Goal: Transaction & Acquisition: Purchase product/service

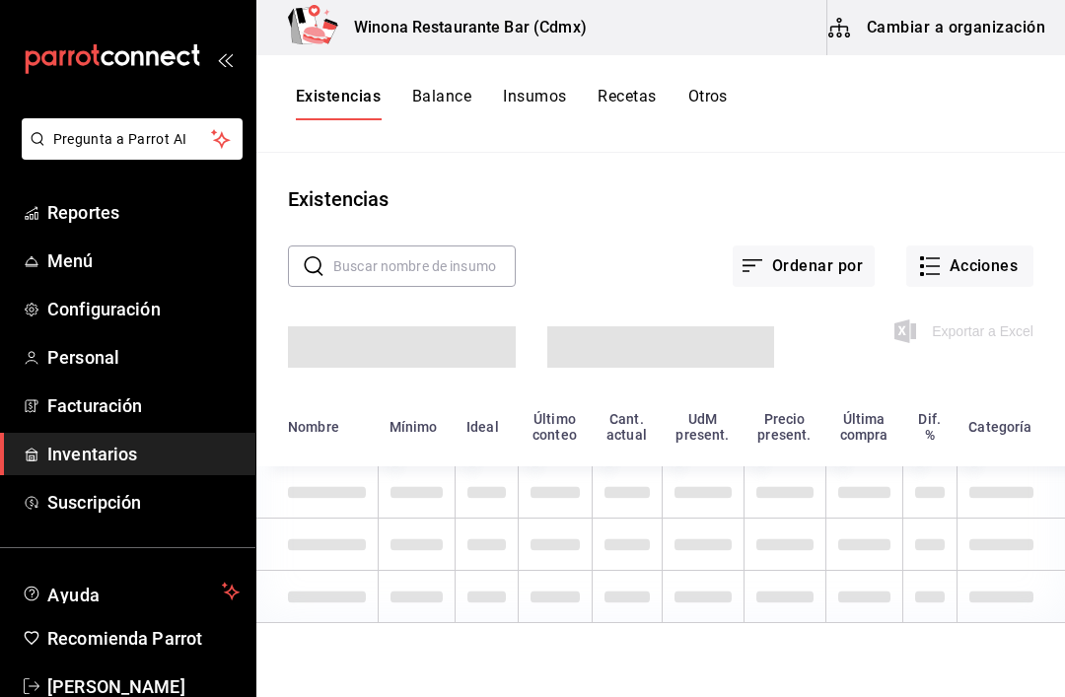
click at [995, 284] on button "Acciones" at bounding box center [969, 265] width 127 height 41
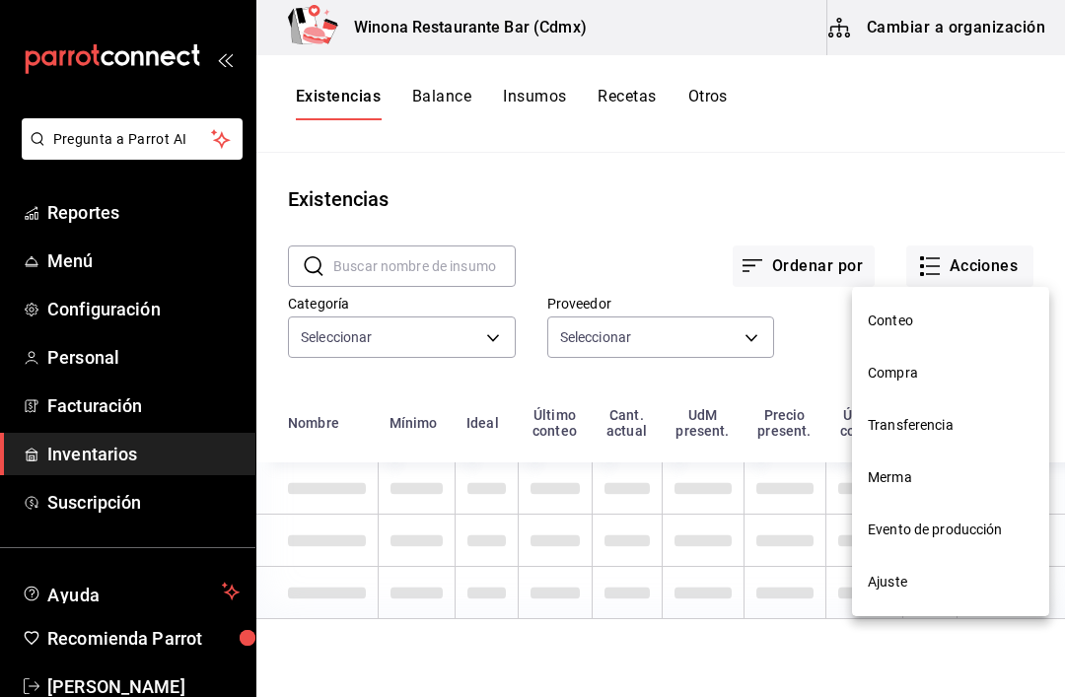
type input "d5d5ccbf-6c83-445a-b1af-aa1f5d79509c,28f566fe-af2c-447c-bc80-996e0bbe8d6b,895f2…"
type input "223bd487-fc27-436d-8453-fe16581c9e4f,234606f5-758d-4334-a5ed-e3acaa6ed831,bdb65…"
click at [984, 276] on div at bounding box center [532, 348] width 1065 height 697
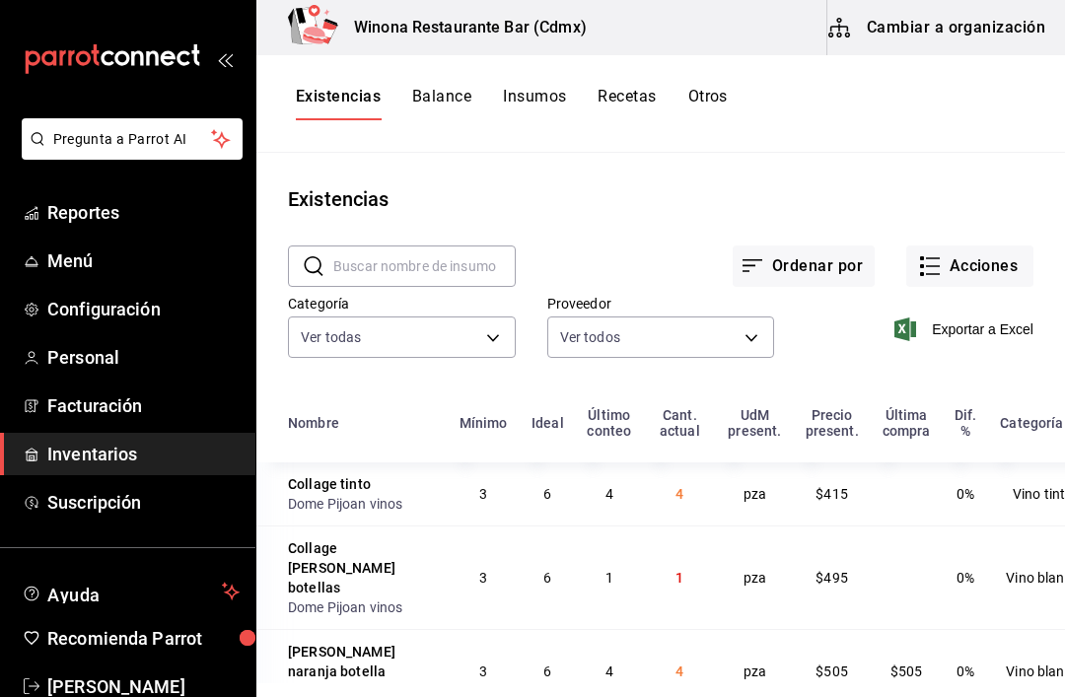
click at [948, 369] on div "​ ​ Ordenar por Acciones Categoría Ver todas d5d5ccbf-6c83-445a-b1af-aa1f5d7950…" at bounding box center [660, 304] width 808 height 181
click at [988, 279] on button "Acciones" at bounding box center [969, 265] width 127 height 41
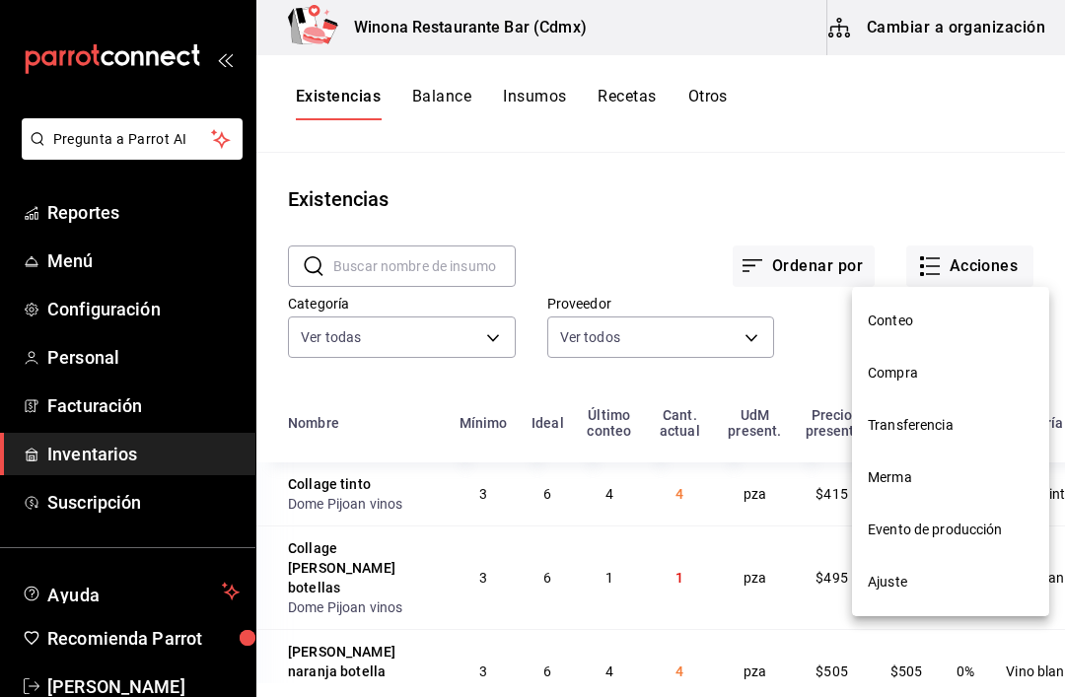
click at [955, 370] on span "Compra" at bounding box center [951, 373] width 166 height 21
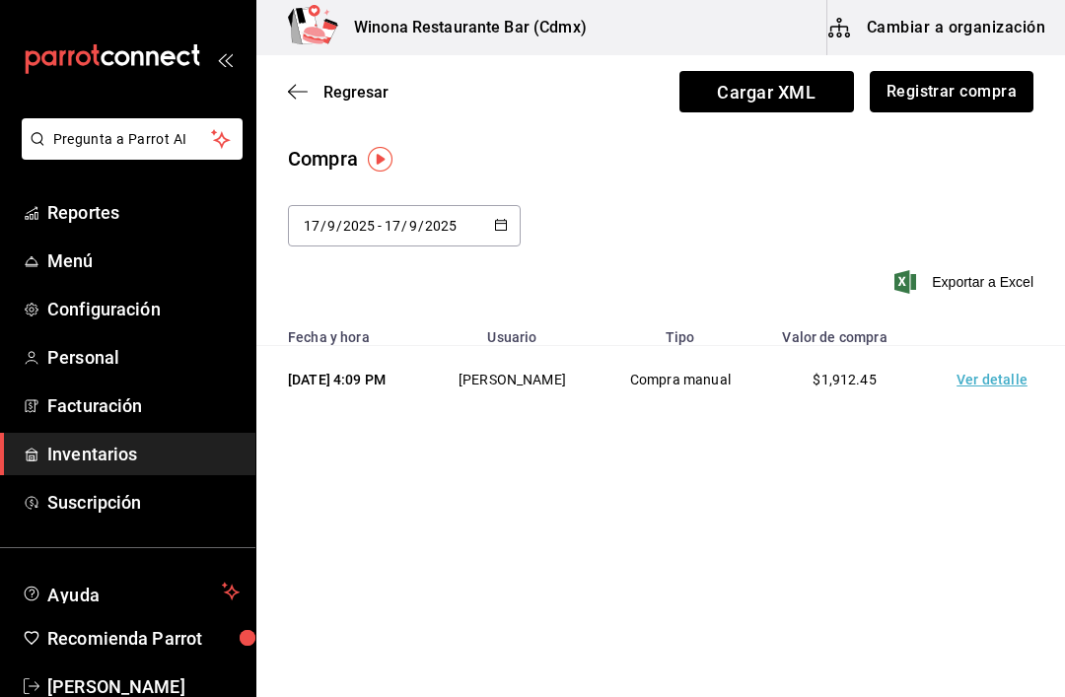
click at [977, 95] on button "Registrar compra" at bounding box center [952, 91] width 164 height 41
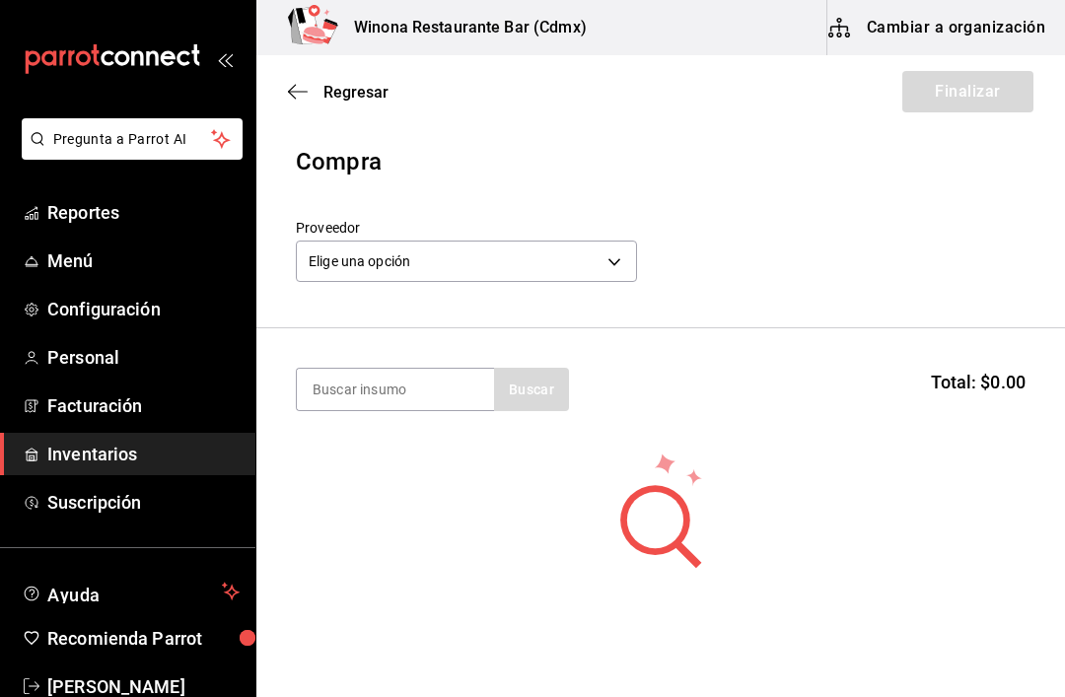
click at [584, 259] on body "Pregunta a Parrot AI Reportes Menú Configuración Personal Facturación Inventari…" at bounding box center [532, 293] width 1065 height 586
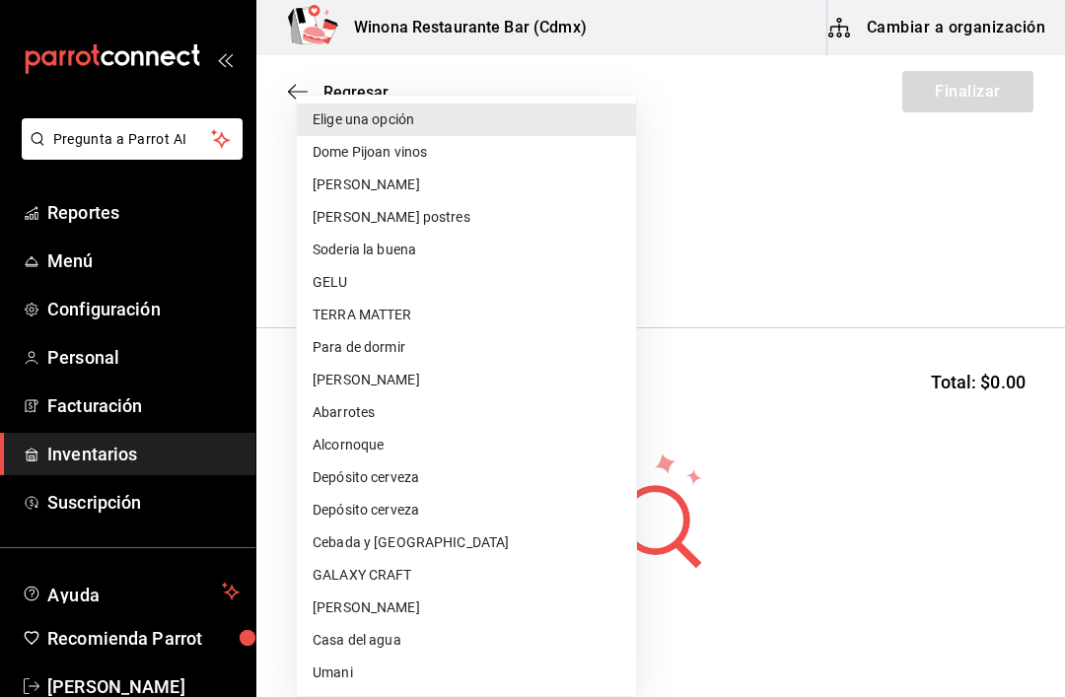
click at [455, 490] on li "Depósito cerveza" at bounding box center [466, 477] width 339 height 33
type input "50aa6973-3ba0-4c49-9df3-dedc323e89c8"
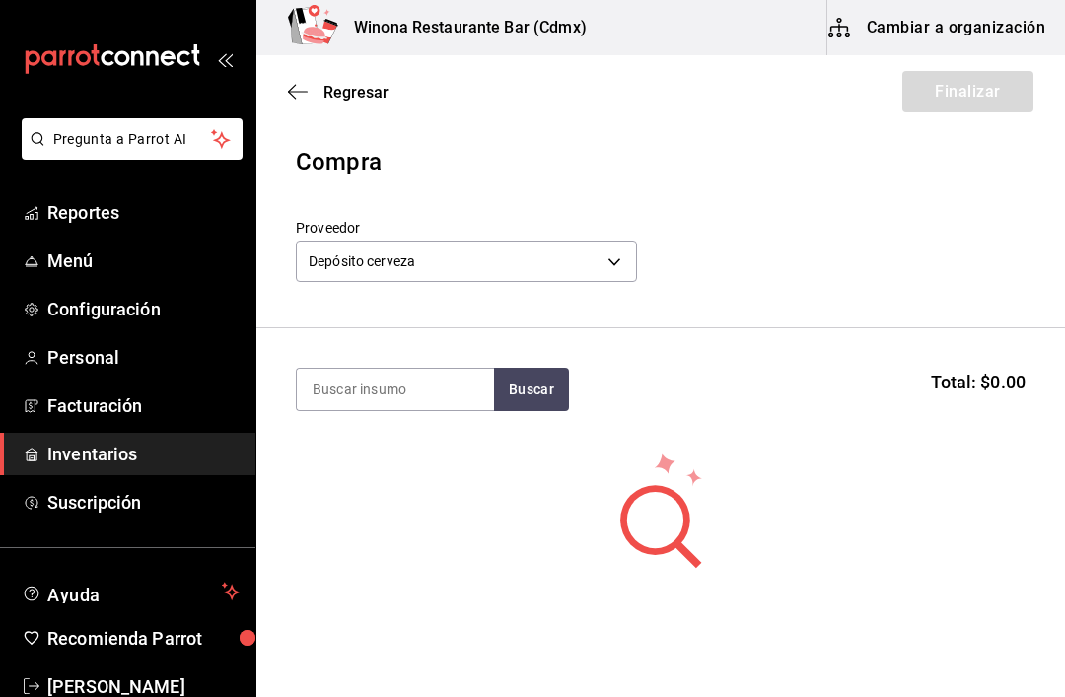
click at [444, 393] on input at bounding box center [395, 389] width 197 height 41
type input "C"
click at [540, 407] on button "Buscar" at bounding box center [531, 389] width 75 height 43
click at [435, 407] on input "Corona" at bounding box center [395, 389] width 197 height 41
type input "C"
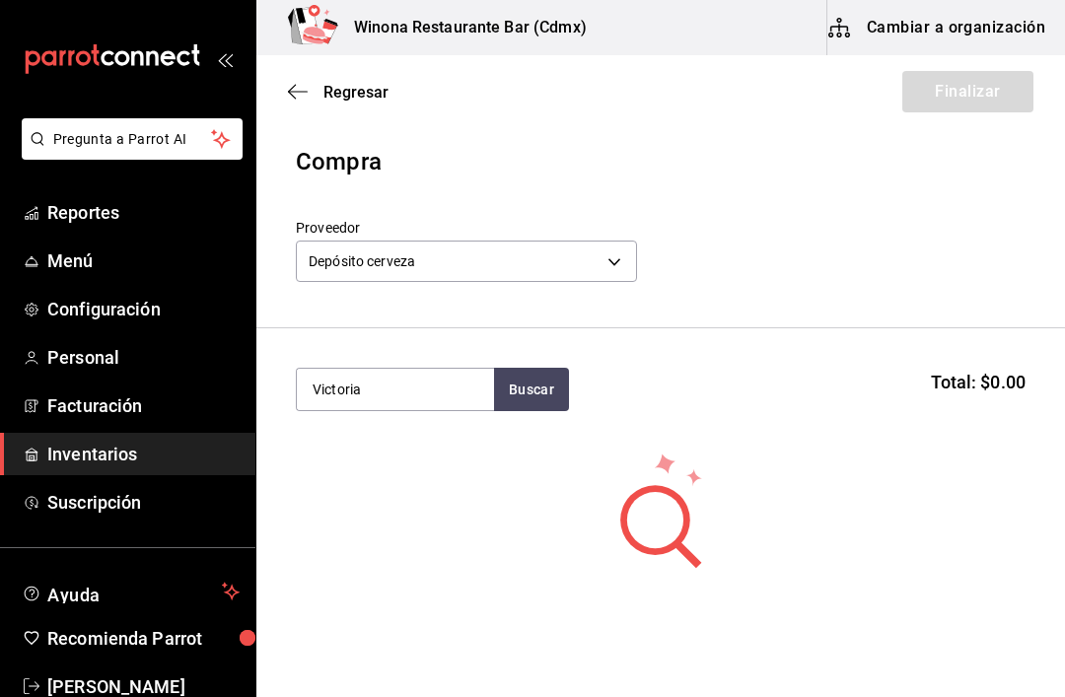
type input "Victoria"
click at [552, 395] on button "Buscar" at bounding box center [531, 389] width 75 height 43
click at [449, 483] on div "[PERSON_NAME] - Depósito cerveza" at bounding box center [395, 457] width 197 height 76
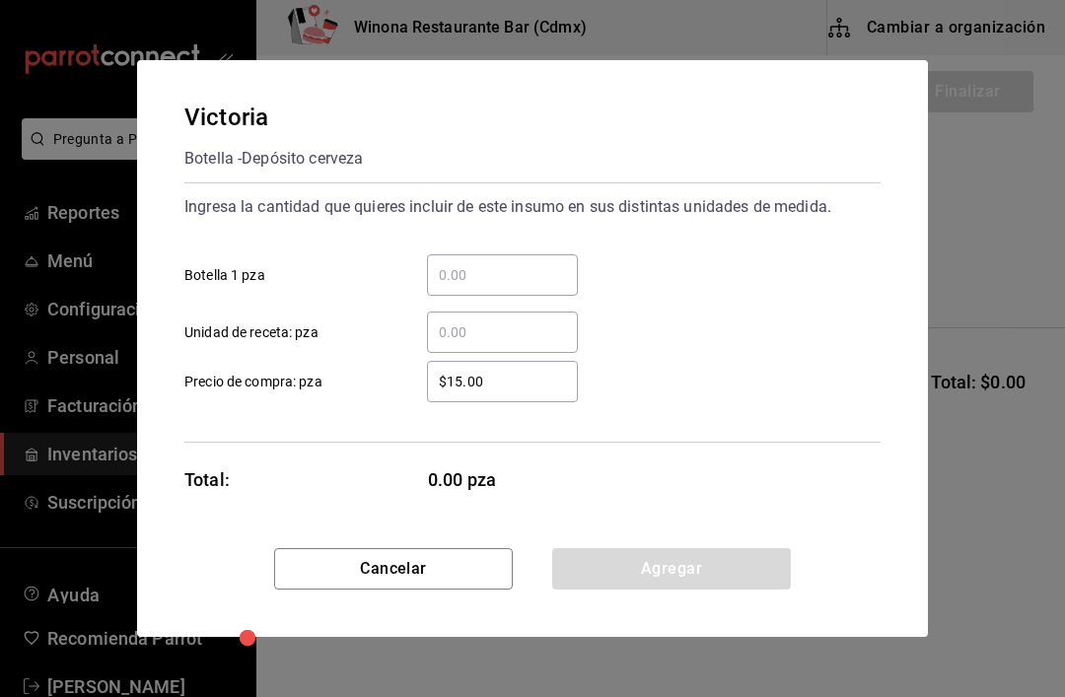
click at [518, 280] on input "​ Botella 1 pza" at bounding box center [502, 275] width 151 height 24
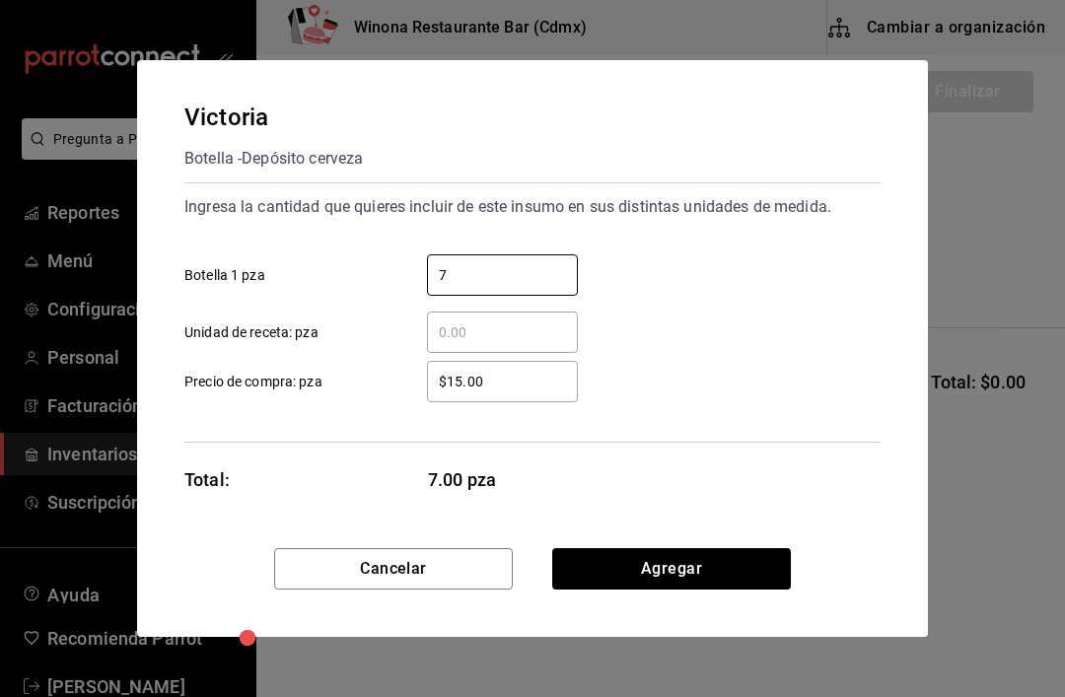
type input "72"
click at [675, 552] on button "Agregar" at bounding box center [671, 568] width 239 height 41
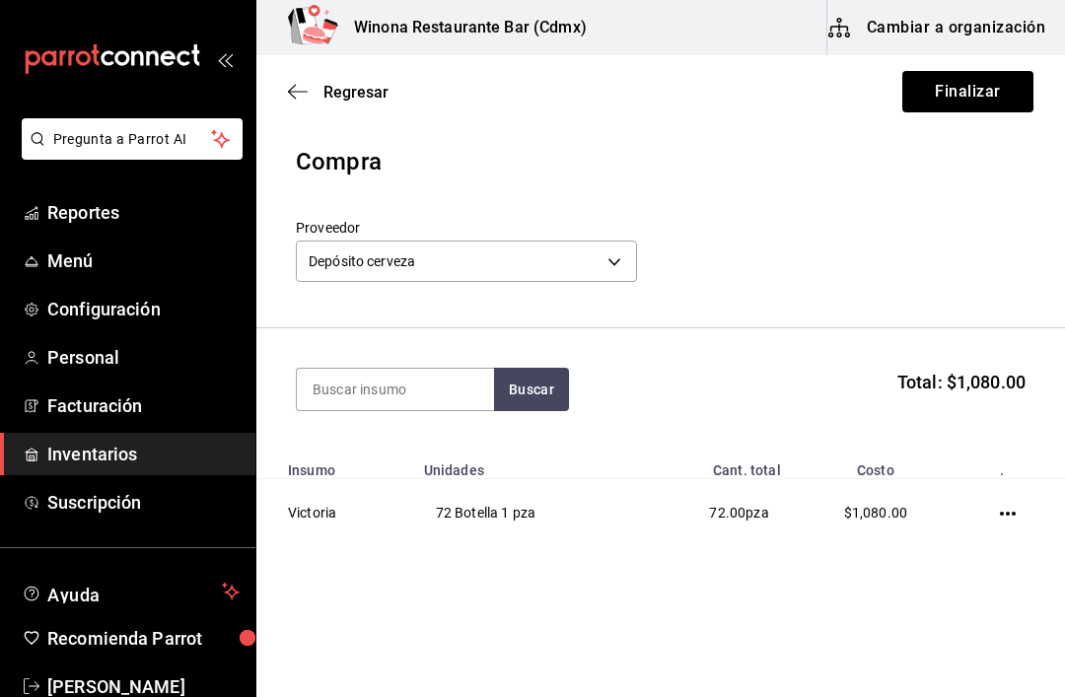
click at [447, 391] on input at bounding box center [395, 389] width 197 height 41
type input ","
type input "M"
type input "C"
type input "Pacifico"
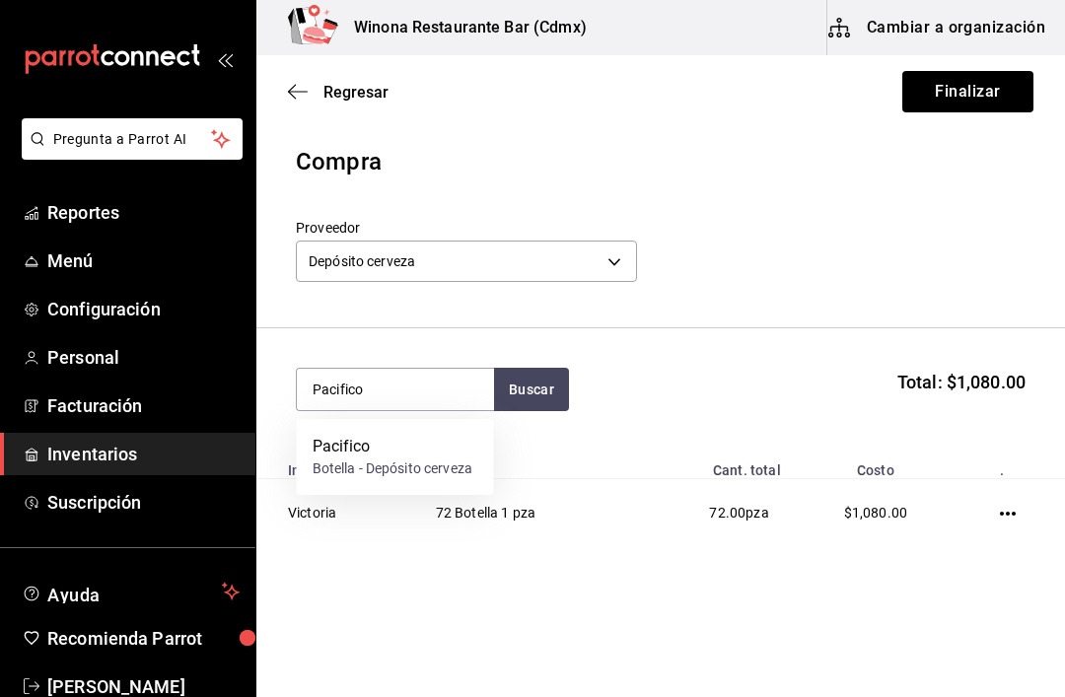
click at [390, 443] on div "Pacifico" at bounding box center [393, 447] width 160 height 24
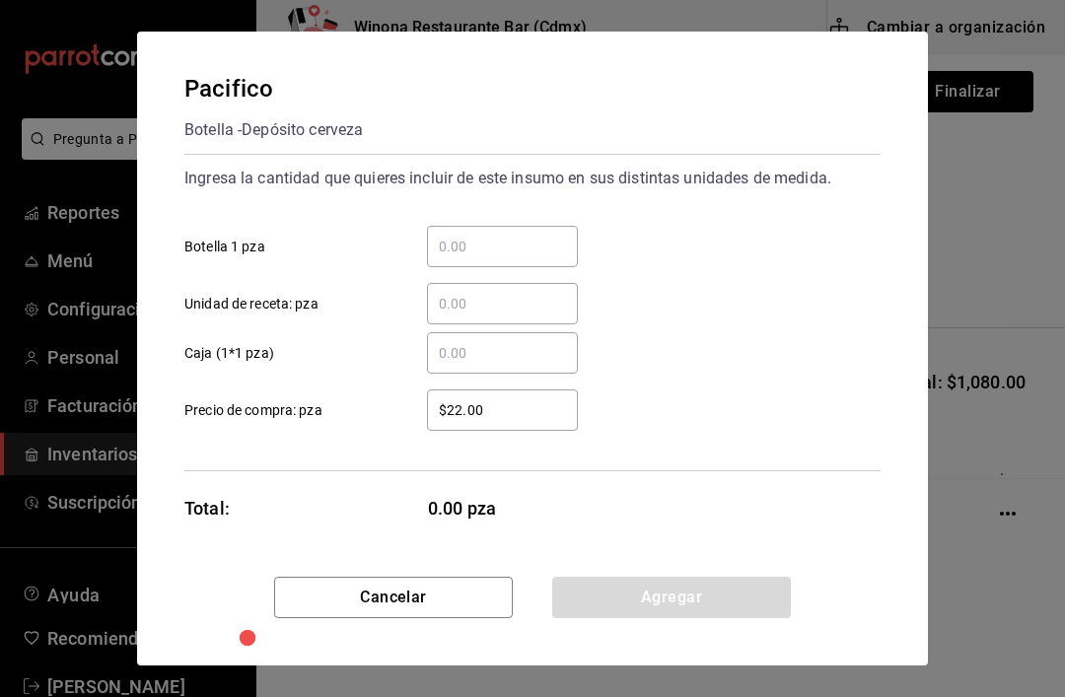
click at [520, 244] on input "​ Botella 1 pza" at bounding box center [502, 247] width 151 height 24
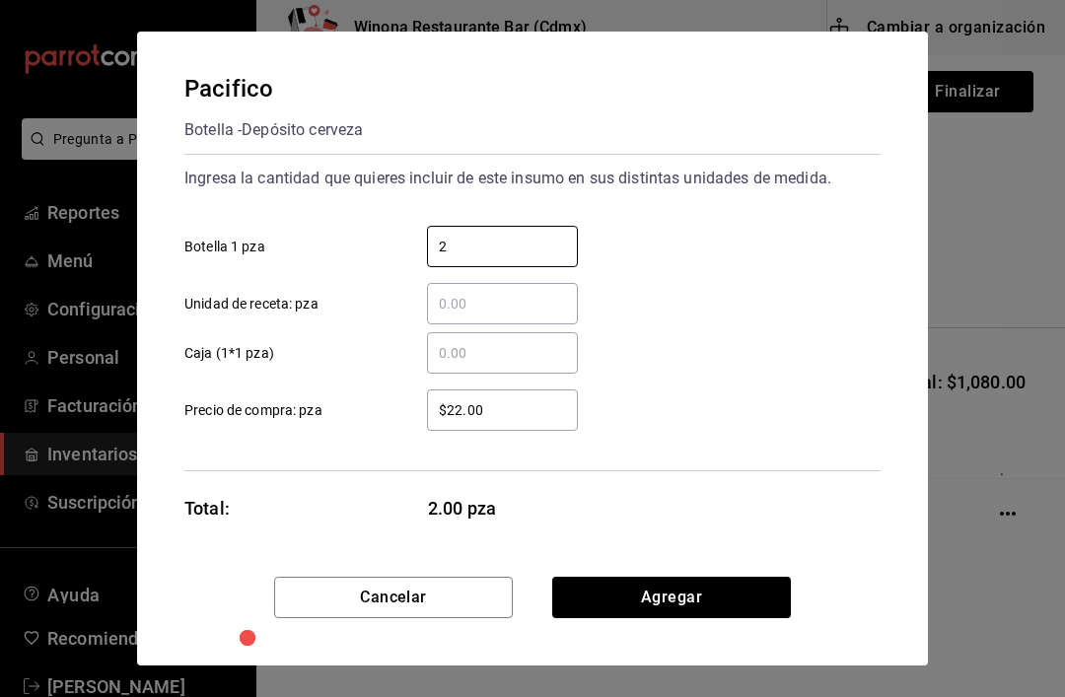
type input "24"
click at [687, 587] on button "Agregar" at bounding box center [671, 597] width 239 height 41
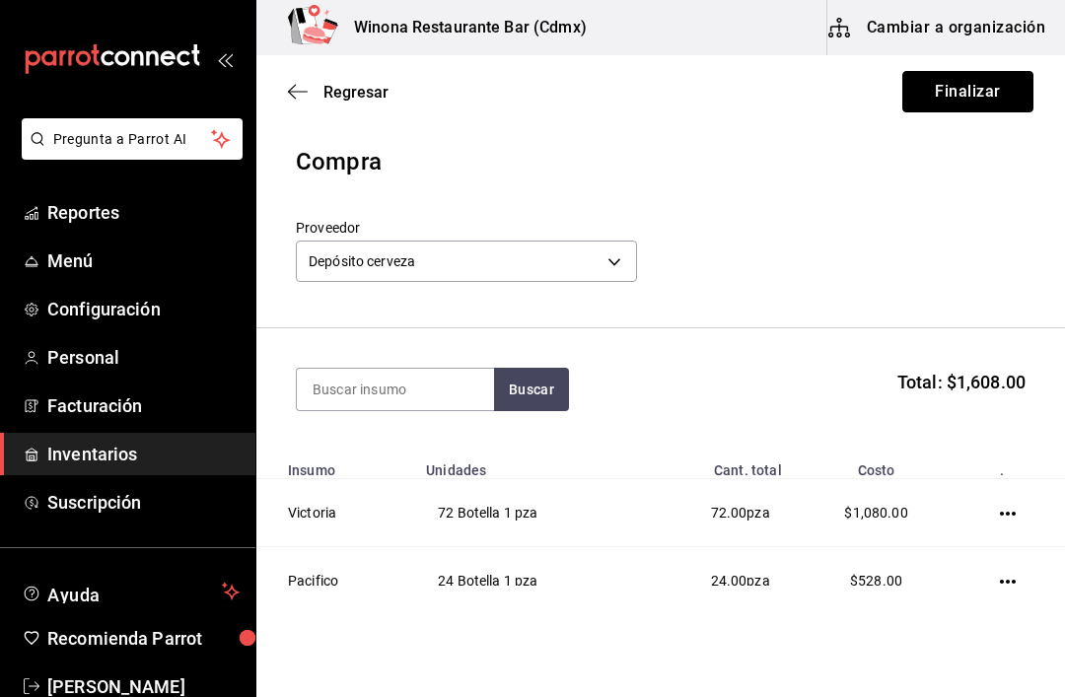
click at [967, 96] on button "Finalizar" at bounding box center [967, 91] width 131 height 41
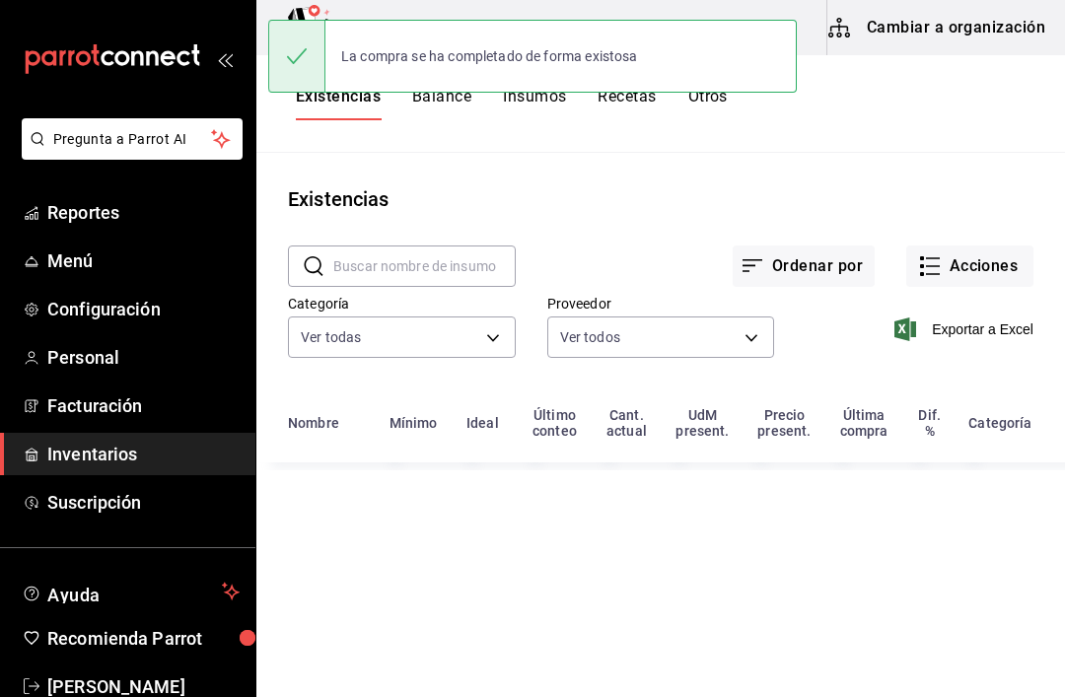
click at [1006, 267] on button "Acciones" at bounding box center [969, 265] width 127 height 41
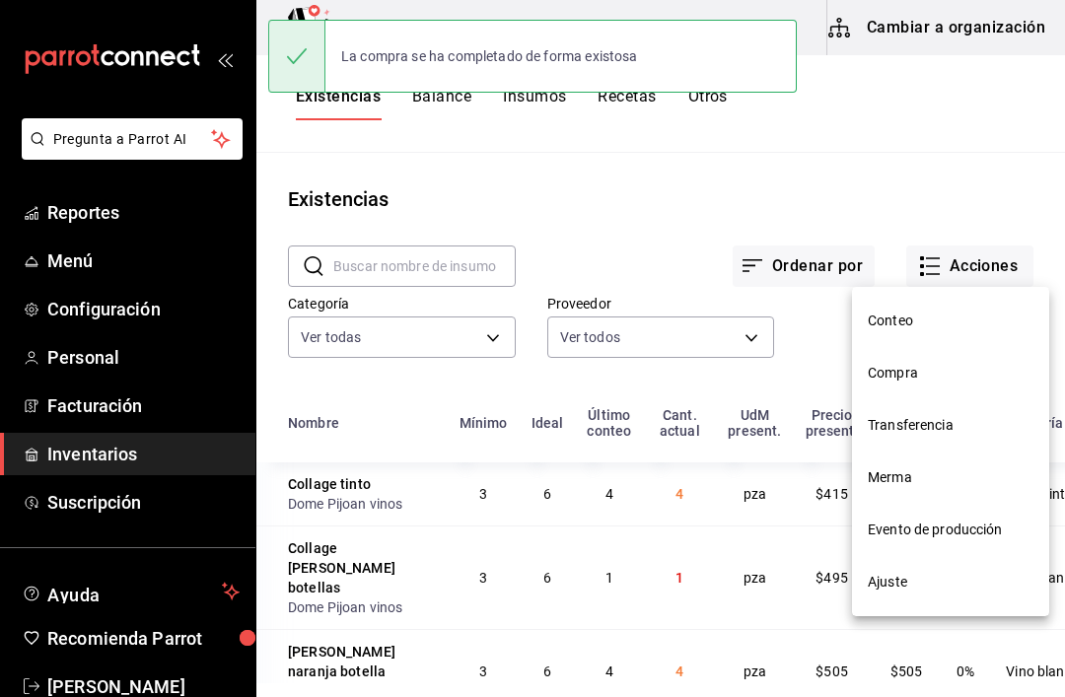
click at [929, 380] on span "Compra" at bounding box center [951, 373] width 166 height 21
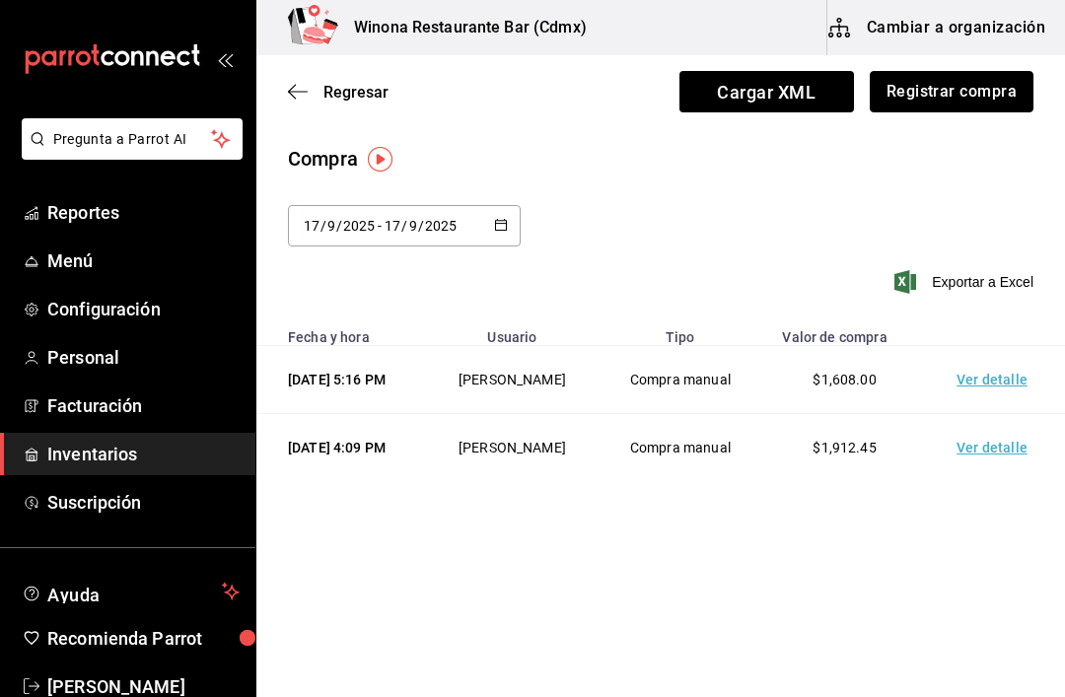
click at [947, 97] on button "Registrar compra" at bounding box center [952, 91] width 164 height 41
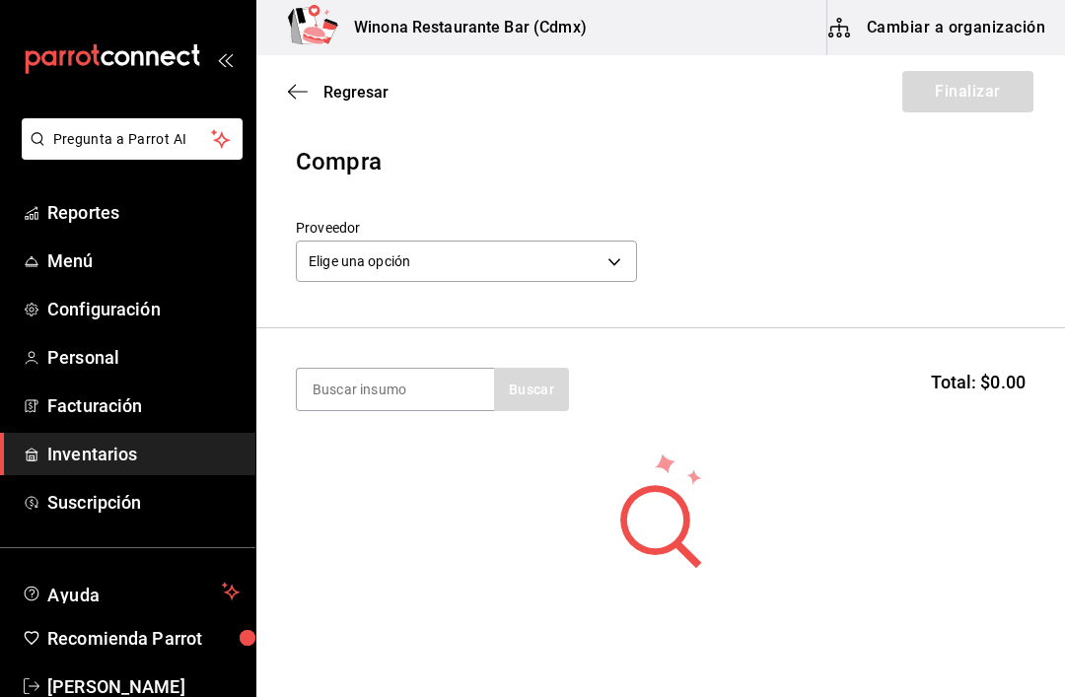
click at [608, 258] on body "Pregunta a Parrot AI Reportes Menú Configuración Personal Facturación Inventari…" at bounding box center [532, 293] width 1065 height 586
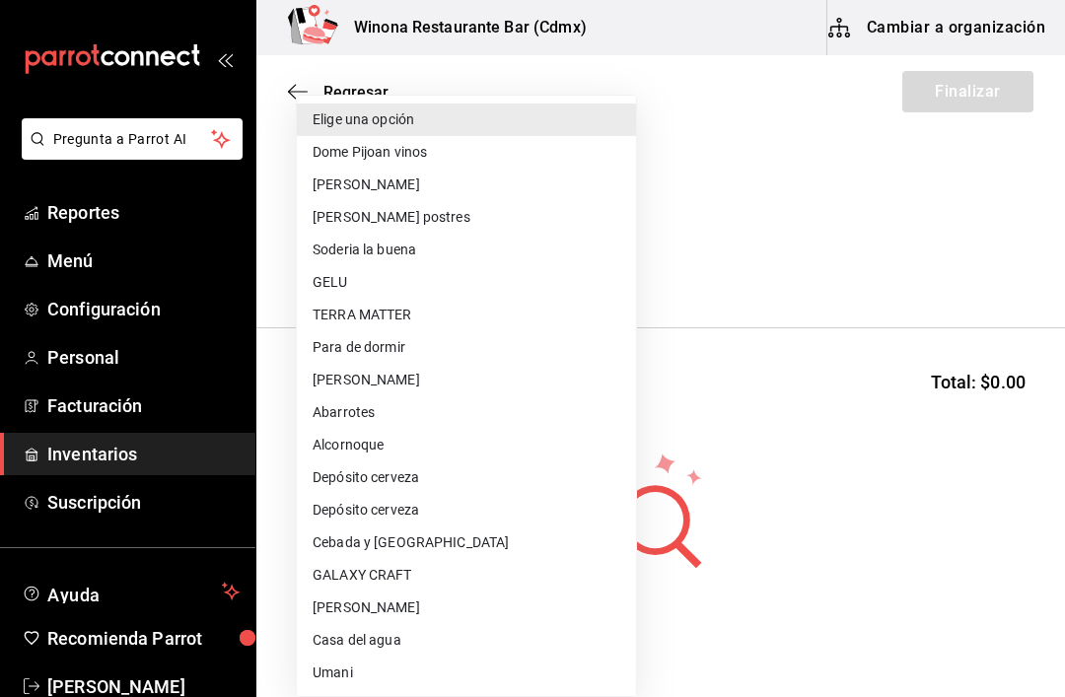
click at [448, 513] on li "Depósito cerveza" at bounding box center [466, 510] width 339 height 33
type input "fa73db7d-f909-46ee-b2c6-87535a0a0b5b"
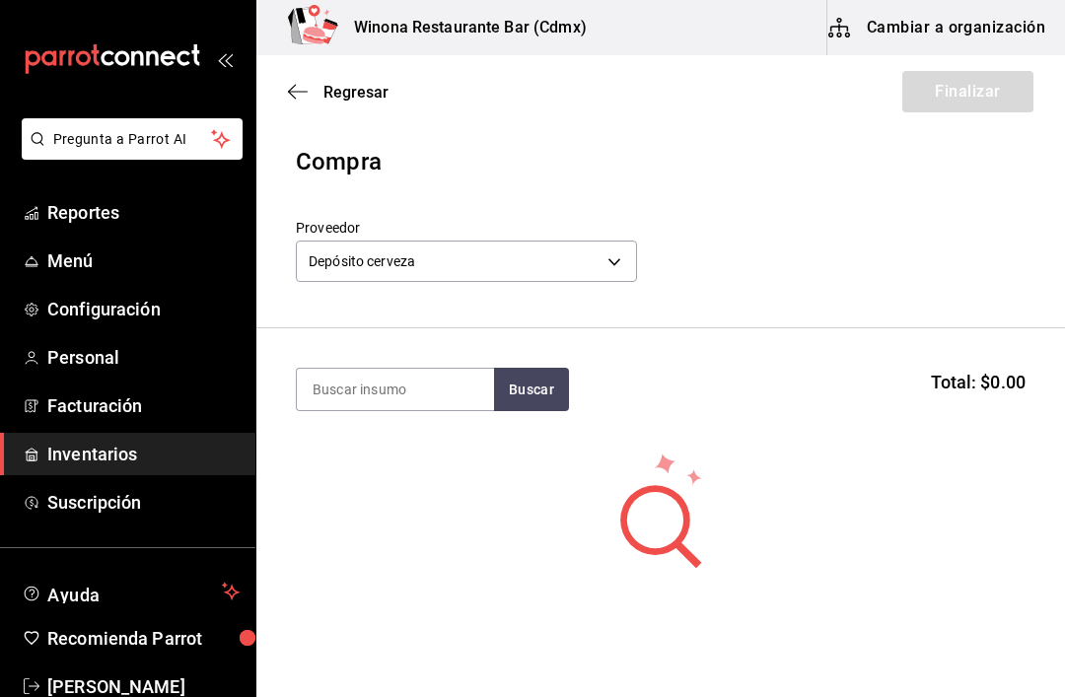
click at [421, 388] on input at bounding box center [395, 389] width 197 height 41
type input "Corona"
click at [538, 384] on button "Buscar" at bounding box center [531, 389] width 75 height 43
click at [449, 459] on div "Botella - Depósito cerveza" at bounding box center [393, 468] width 160 height 21
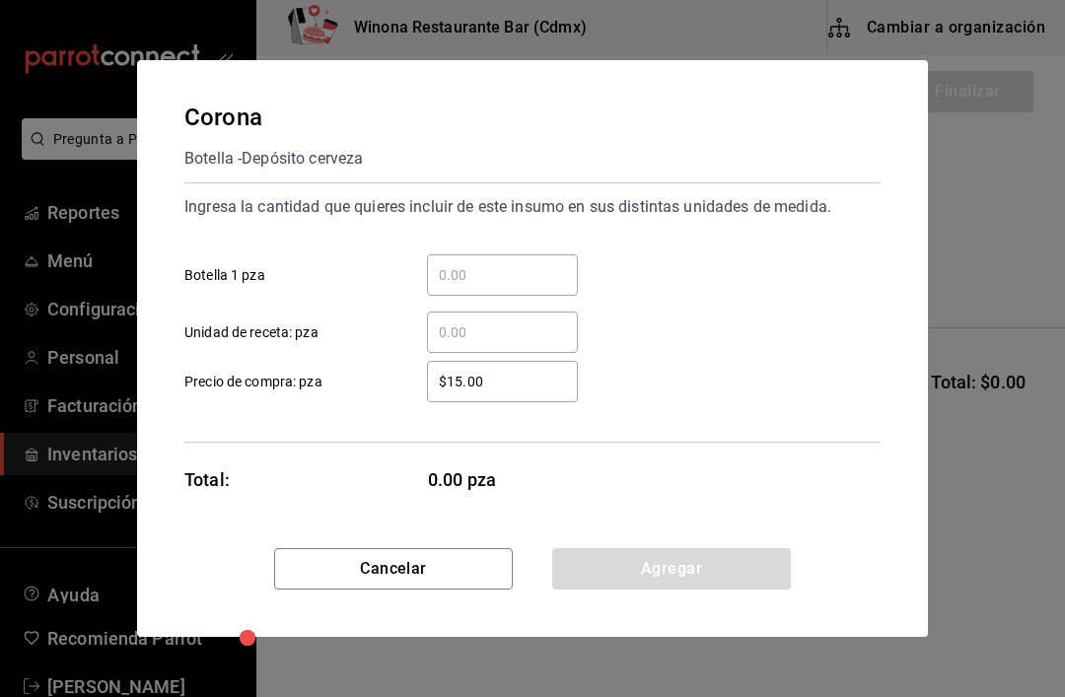
click at [526, 314] on div "​" at bounding box center [502, 332] width 151 height 41
click at [526, 320] on input "​ Unidad de receta: pza" at bounding box center [502, 332] width 151 height 24
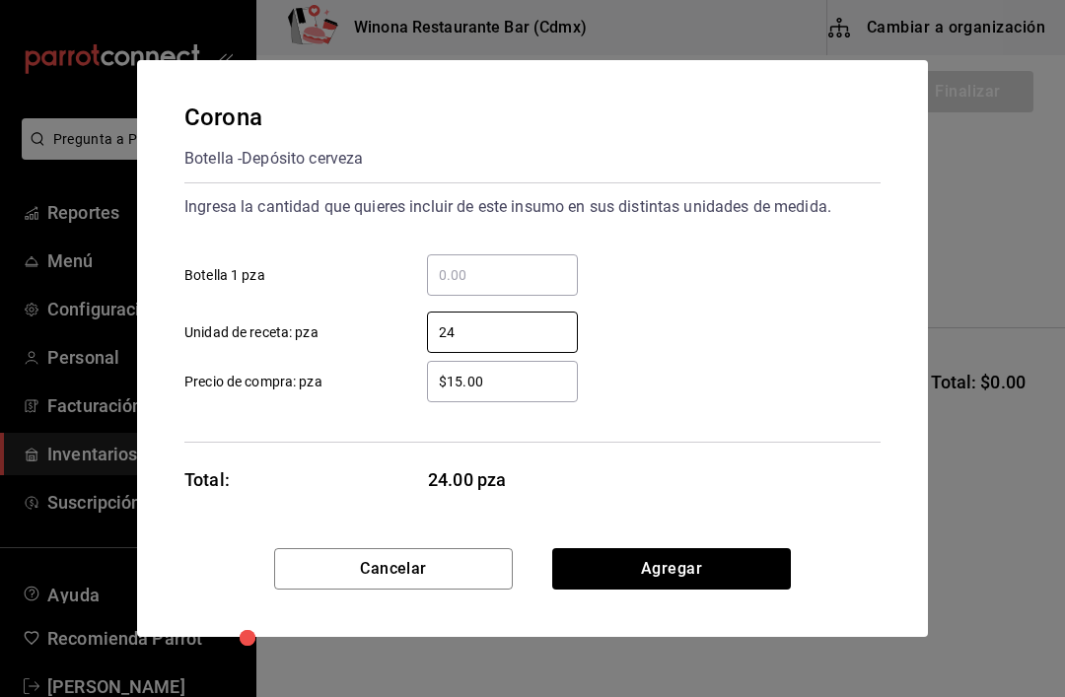
type input "2"
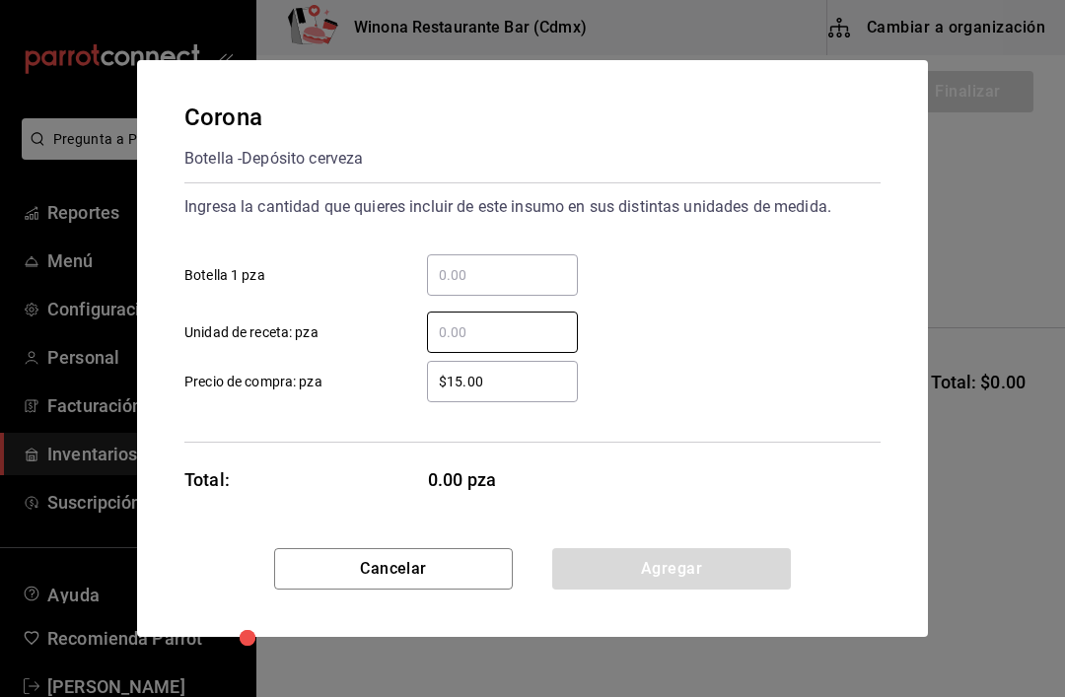
click at [488, 271] on input "​ Botella 1 pza" at bounding box center [502, 275] width 151 height 24
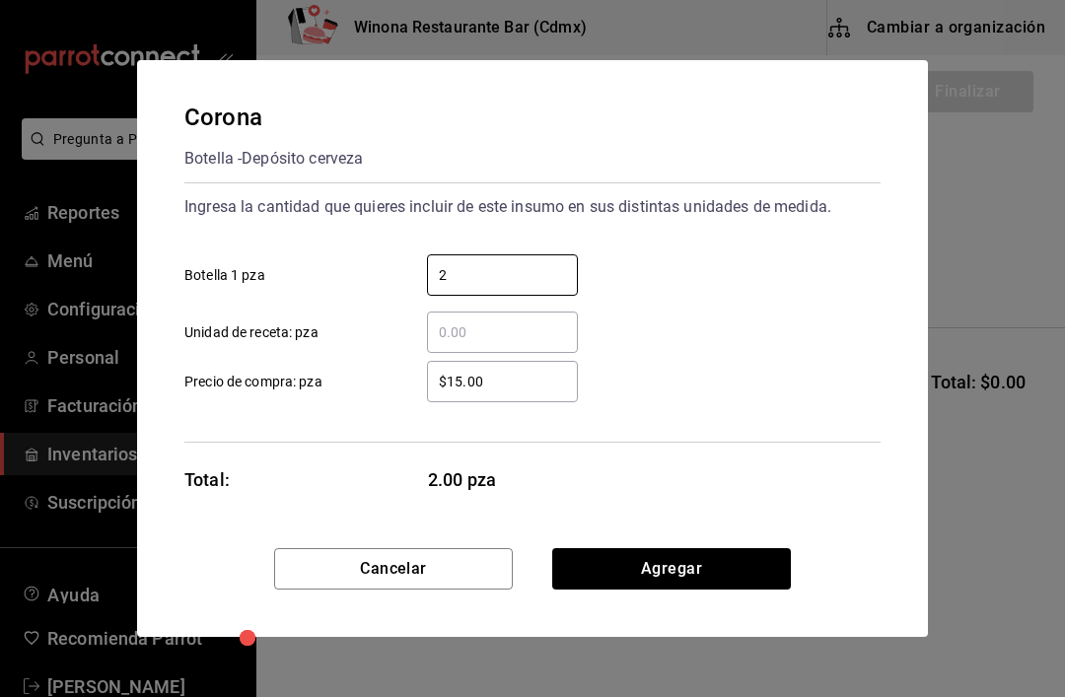
type input "24"
click at [701, 577] on button "Agregar" at bounding box center [671, 568] width 239 height 41
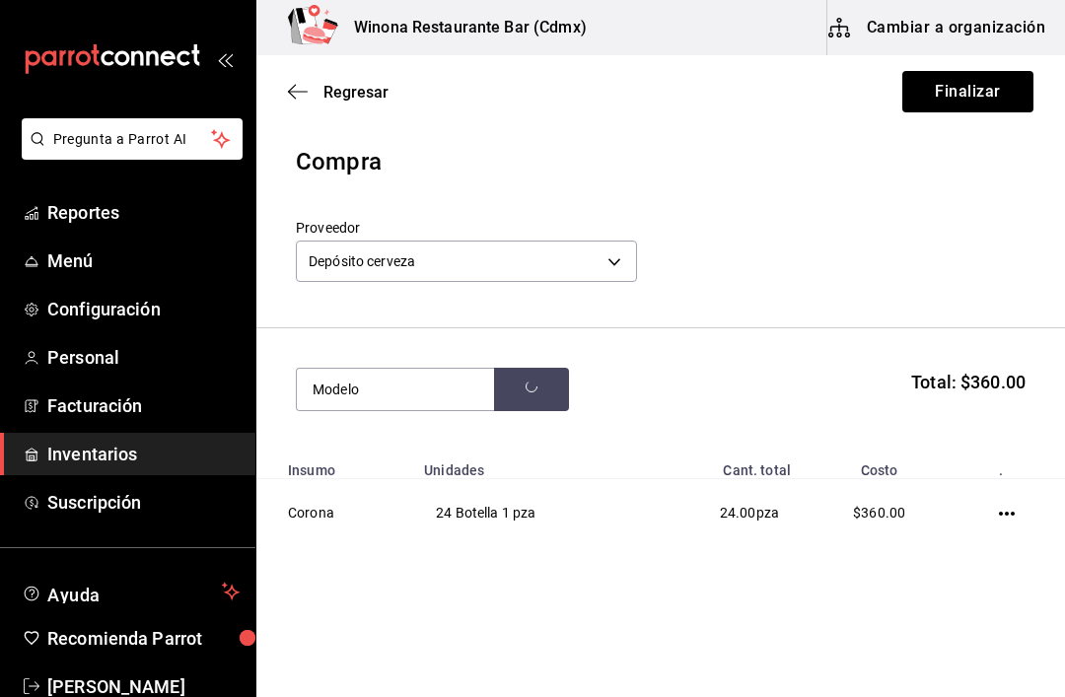
type input "Modelo"
click at [429, 438] on div "Modelo negra" at bounding box center [393, 447] width 160 height 24
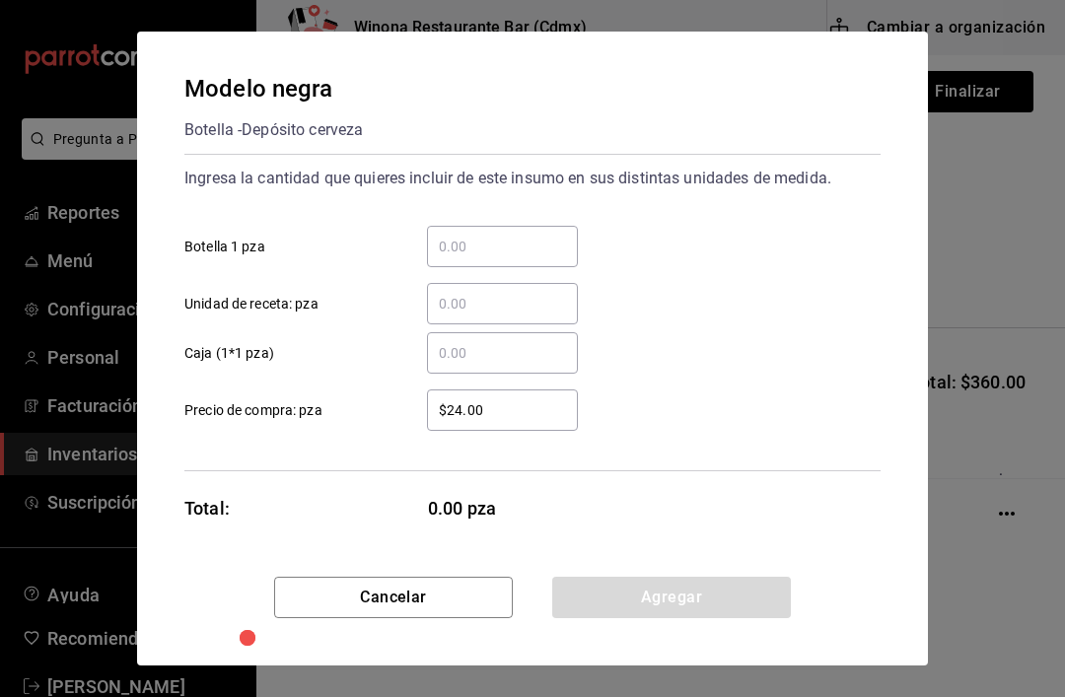
click at [526, 246] on input "​ Botella 1 pza" at bounding box center [502, 247] width 151 height 24
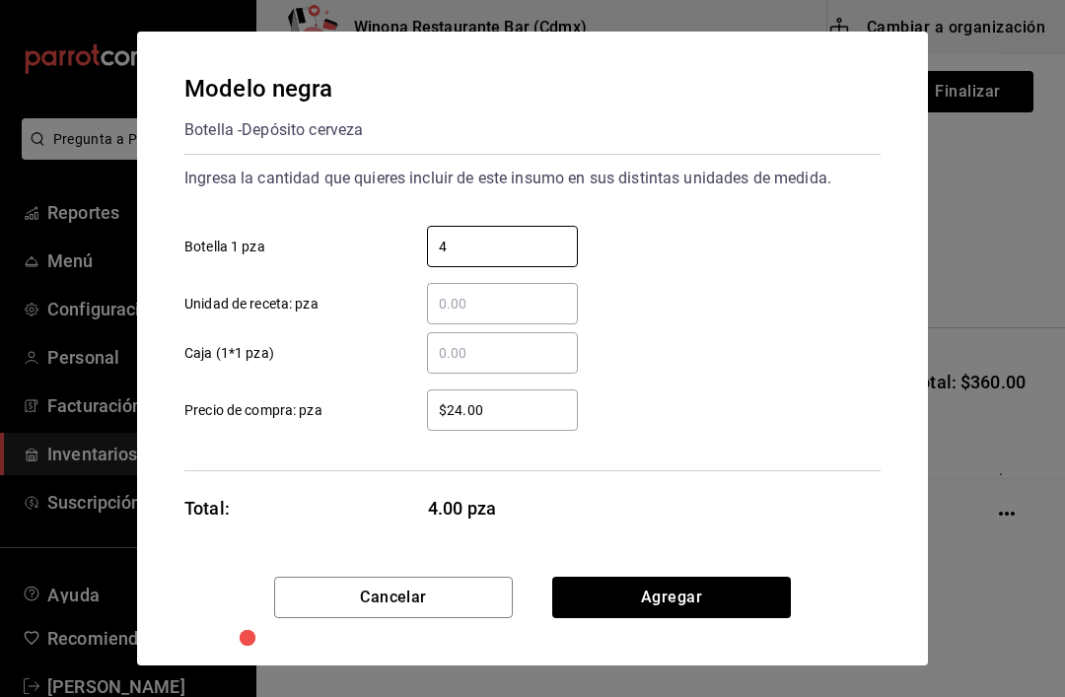
type input "48"
click at [660, 604] on button "Agregar" at bounding box center [671, 597] width 239 height 41
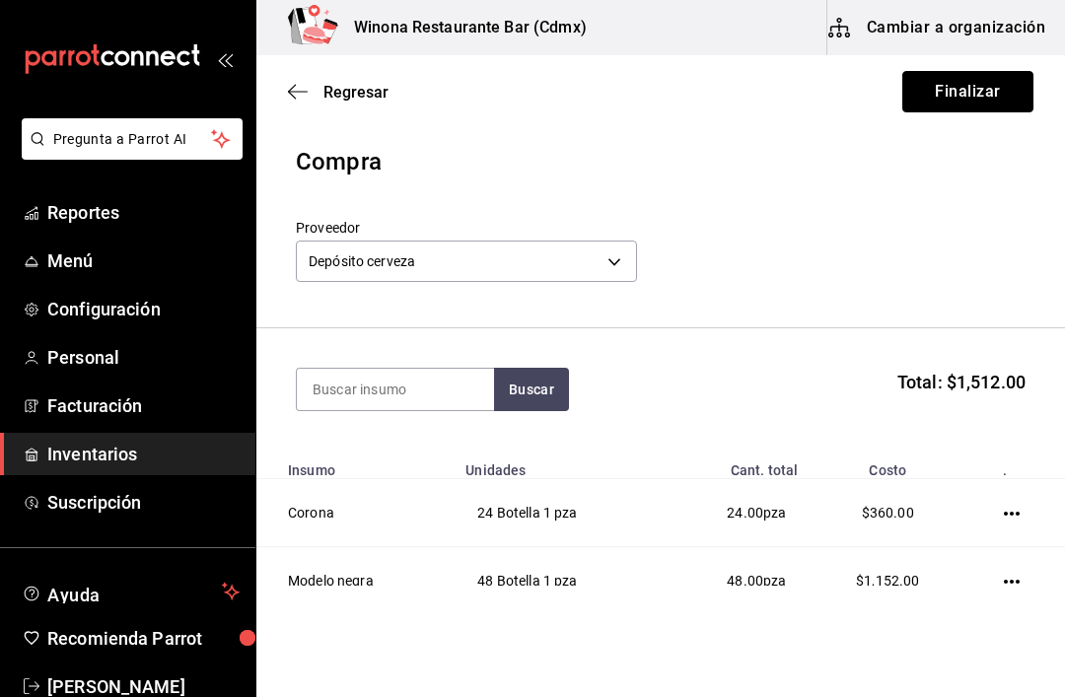
click at [973, 84] on button "Finalizar" at bounding box center [967, 91] width 131 height 41
